Goal: Information Seeking & Learning: Learn about a topic

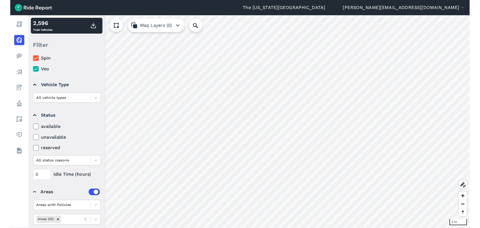
scroll to position [30, 0]
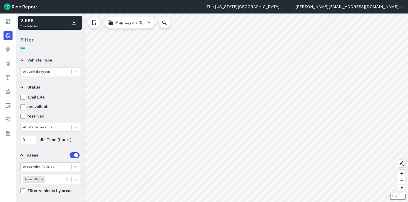
click at [76, 167] on icon at bounding box center [75, 166] width 5 height 5
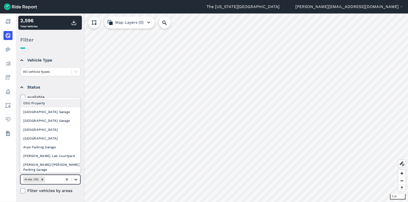
click at [78, 179] on div at bounding box center [76, 179] width 9 height 9
click at [57, 102] on div "OSU Property" at bounding box center [50, 103] width 60 height 9
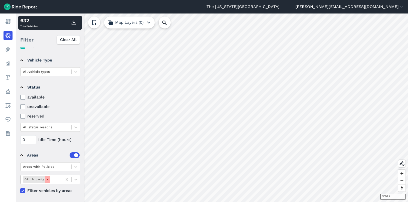
click at [46, 180] on icon "Remove OSU Property" at bounding box center [48, 180] width 4 height 4
click at [77, 179] on icon at bounding box center [75, 180] width 3 height 2
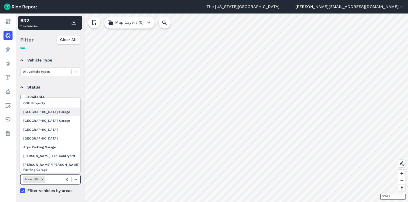
click at [52, 111] on div "[GEOGRAPHIC_DATA] Garage" at bounding box center [50, 112] width 60 height 9
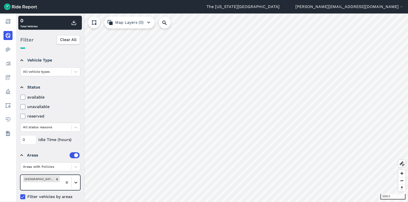
click at [75, 184] on icon at bounding box center [75, 182] width 5 height 5
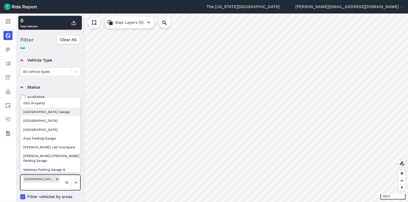
click at [51, 115] on div "[GEOGRAPHIC_DATA] Garage" at bounding box center [50, 112] width 60 height 9
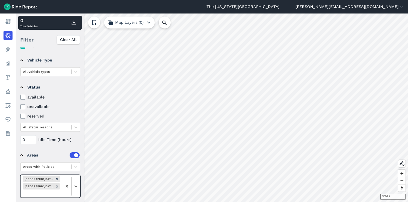
drag, startPoint x: 76, startPoint y: 187, endPoint x: 74, endPoint y: 176, distance: 11.1
click at [75, 186] on icon at bounding box center [75, 187] width 3 height 2
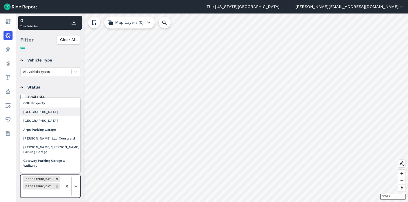
click at [58, 114] on div "[GEOGRAPHIC_DATA]" at bounding box center [50, 112] width 60 height 9
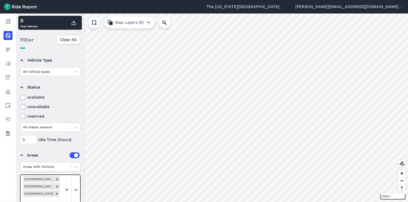
click at [77, 188] on icon at bounding box center [75, 189] width 5 height 5
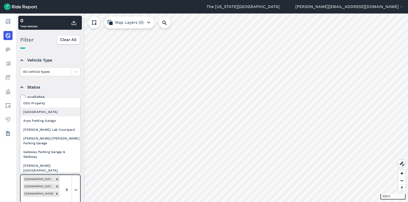
click at [53, 114] on div "[GEOGRAPHIC_DATA]" at bounding box center [50, 112] width 60 height 9
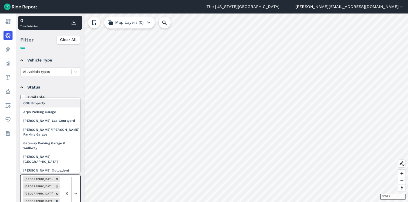
drag, startPoint x: 76, startPoint y: 192, endPoint x: 66, endPoint y: 160, distance: 34.2
click at [76, 192] on icon at bounding box center [75, 193] width 5 height 5
click at [59, 114] on div "Arps Parking Garage" at bounding box center [50, 112] width 60 height 9
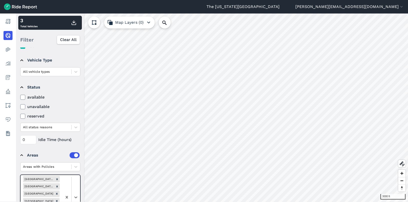
click at [74, 192] on div at bounding box center [71, 197] width 18 height 44
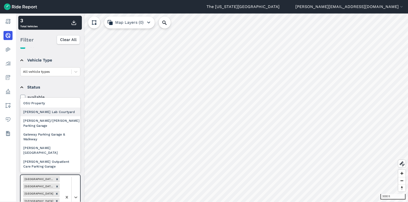
click at [56, 115] on div "[PERSON_NAME] Lab Courtyard" at bounding box center [50, 112] width 60 height 9
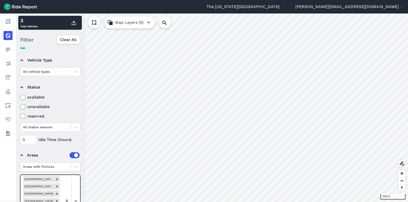
click at [79, 196] on div at bounding box center [71, 201] width 18 height 52
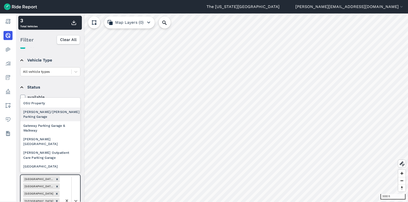
click at [61, 116] on div "[PERSON_NAME]/[PERSON_NAME] Parking Garage" at bounding box center [50, 115] width 60 height 14
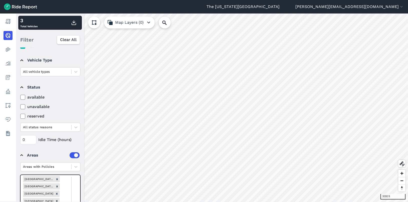
click at [77, 193] on div at bounding box center [71, 204] width 18 height 59
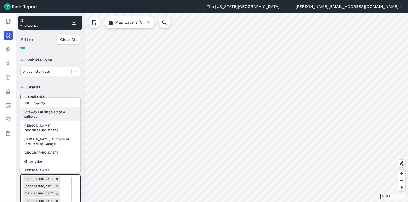
click at [57, 117] on div "Gateway Parking Garage & Walkway" at bounding box center [50, 115] width 60 height 14
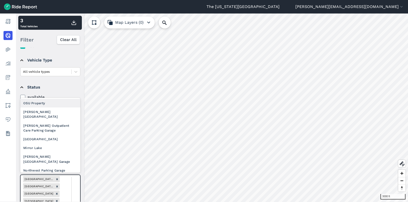
click at [63, 116] on div "[PERSON_NAME][GEOGRAPHIC_DATA]" at bounding box center [50, 115] width 60 height 14
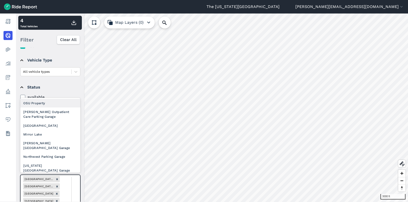
click at [57, 117] on div "[PERSON_NAME] Outpatient Care Parking Garage" at bounding box center [50, 115] width 60 height 14
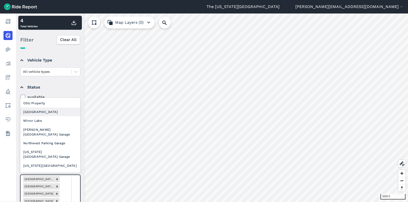
click at [58, 115] on div "[GEOGRAPHIC_DATA]" at bounding box center [50, 112] width 60 height 9
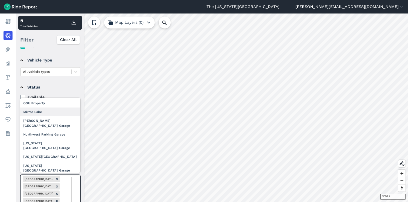
click at [54, 115] on div "Mirror Lake" at bounding box center [50, 112] width 60 height 9
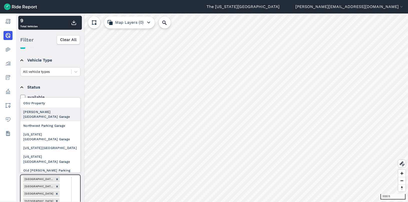
click at [58, 114] on div "[PERSON_NAME][GEOGRAPHIC_DATA] Garage" at bounding box center [50, 115] width 60 height 14
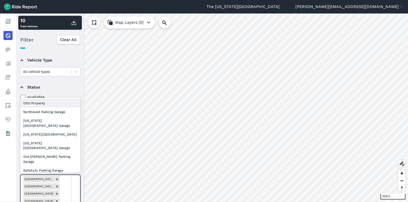
click at [66, 113] on div "Northwest Parking Garage" at bounding box center [50, 112] width 60 height 9
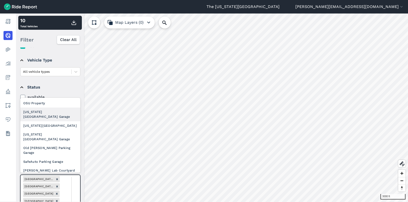
click at [57, 112] on div "[US_STATE] [GEOGRAPHIC_DATA] Garage" at bounding box center [50, 115] width 60 height 14
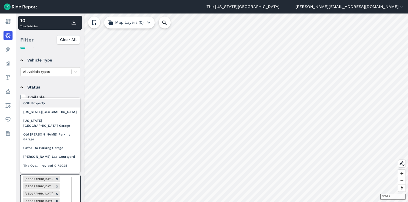
click at [57, 114] on div "[US_STATE][GEOGRAPHIC_DATA]" at bounding box center [50, 112] width 60 height 9
drag, startPoint x: 73, startPoint y: 185, endPoint x: 73, endPoint y: 168, distance: 16.3
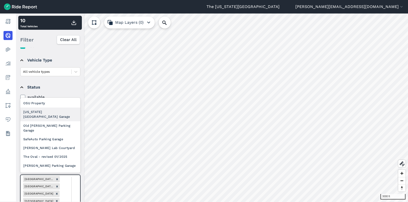
click at [61, 116] on div "[US_STATE] [GEOGRAPHIC_DATA] Garage" at bounding box center [50, 115] width 60 height 14
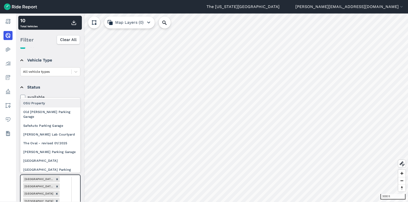
drag, startPoint x: 76, startPoint y: 191, endPoint x: 69, endPoint y: 161, distance: 30.1
click at [61, 115] on div "Old [PERSON_NAME] Parking Garage" at bounding box center [50, 115] width 60 height 14
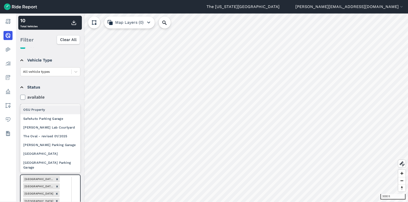
click at [61, 122] on div "SafeAuto Parking Garage" at bounding box center [50, 118] width 60 height 9
click at [63, 130] on div "[PERSON_NAME] Lab Courtyard" at bounding box center [50, 127] width 60 height 9
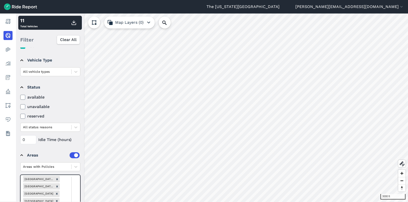
drag, startPoint x: 75, startPoint y: 187, endPoint x: 74, endPoint y: 182, distance: 4.5
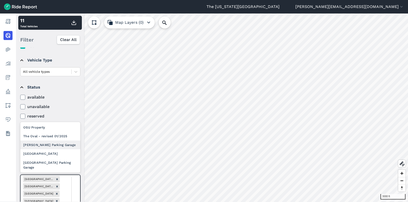
click at [65, 140] on div "OSU Property The Oval - revised 01/2025 [PERSON_NAME] Parking Garage [GEOGRAPHI…" at bounding box center [50, 147] width 60 height 51
click at [65, 140] on div "The Oval - revised 01/2025" at bounding box center [50, 136] width 60 height 9
drag, startPoint x: 77, startPoint y: 189, endPoint x: 68, endPoint y: 159, distance: 32.0
click at [60, 144] on div "[PERSON_NAME] Parking Garage" at bounding box center [50, 145] width 60 height 9
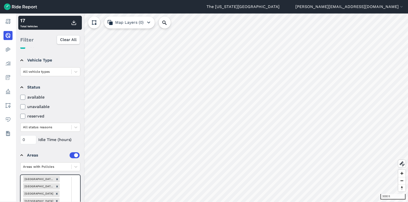
click at [63, 157] on div "[GEOGRAPHIC_DATA]" at bounding box center [50, 153] width 60 height 9
click at [59, 163] on div "[GEOGRAPHIC_DATA] Parking Garage" at bounding box center [50, 165] width 60 height 14
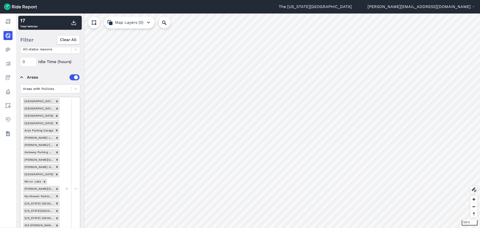
scroll to position [107, 0]
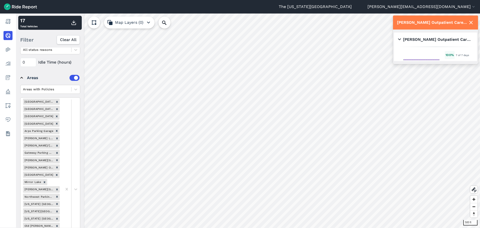
click at [407, 22] on icon at bounding box center [471, 23] width 6 height 6
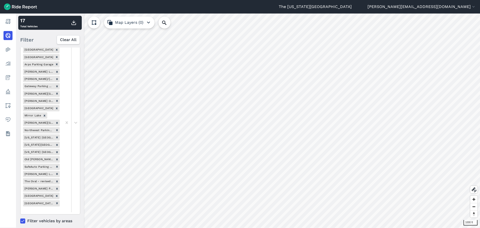
scroll to position [178, 0]
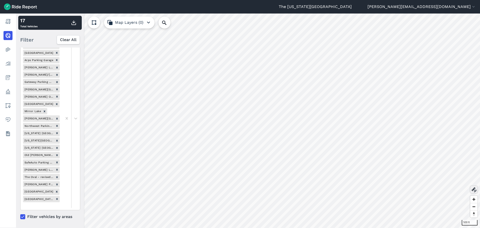
click at [407, 190] on use at bounding box center [474, 189] width 5 height 5
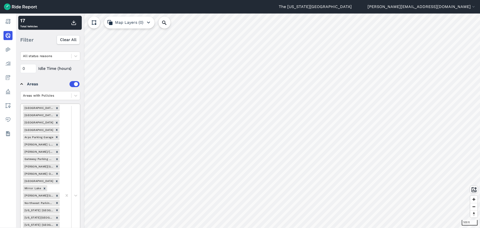
scroll to position [53, 0]
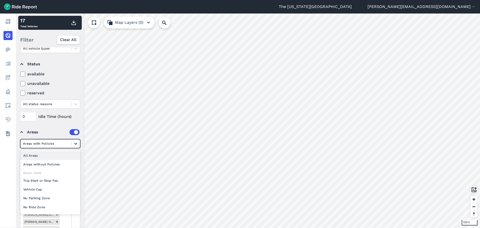
click at [76, 144] on icon at bounding box center [75, 144] width 3 height 2
click at [41, 152] on div "All Areas" at bounding box center [50, 155] width 60 height 9
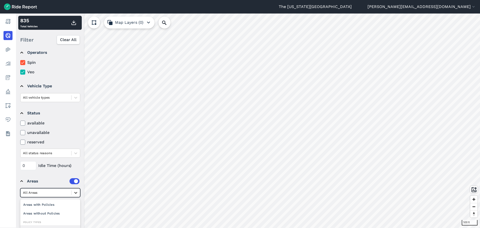
scroll to position [40, 0]
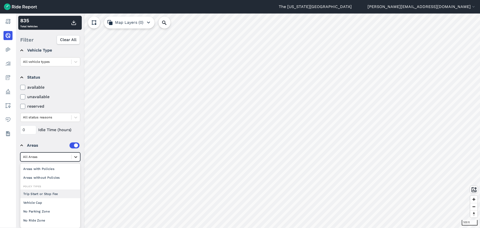
click at [75, 161] on div "option All Areas, selected. option Trip Start or Stop Fee focused, 0 of 4. 6 re…" at bounding box center [50, 156] width 60 height 9
click at [48, 135] on details "Status available unavailable reserved All status reasons 0 Idle Time (hours)" at bounding box center [49, 102] width 63 height 68
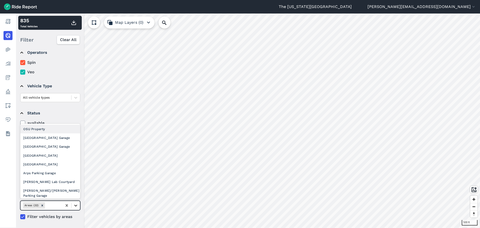
click at [73, 202] on icon at bounding box center [75, 205] width 5 height 5
click at [53, 128] on div "OSU Property" at bounding box center [50, 129] width 60 height 9
